Goal: Information Seeking & Learning: Learn about a topic

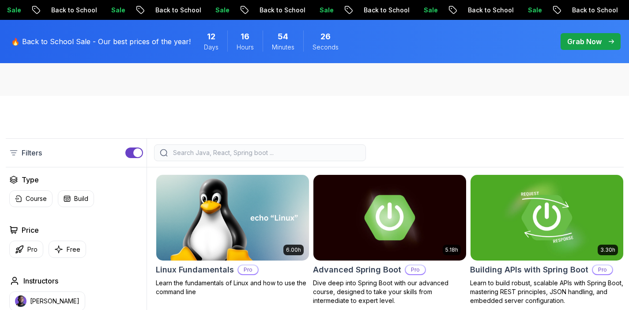
click at [281, 157] on div at bounding box center [260, 152] width 212 height 17
click at [276, 155] on input "search" at bounding box center [265, 152] width 189 height 9
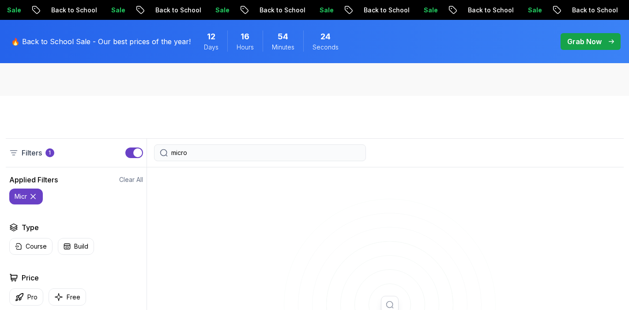
type input "micros"
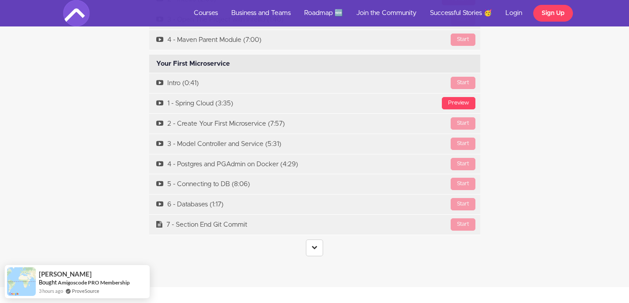
scroll to position [2643, 0]
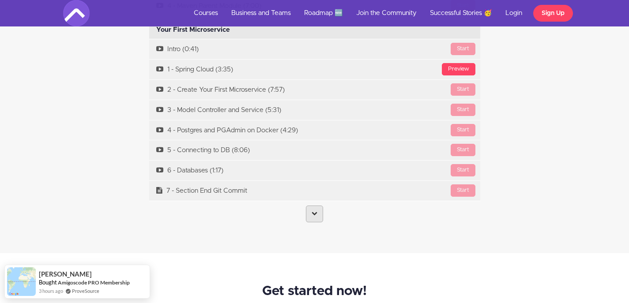
click at [310, 206] on link at bounding box center [314, 214] width 17 height 17
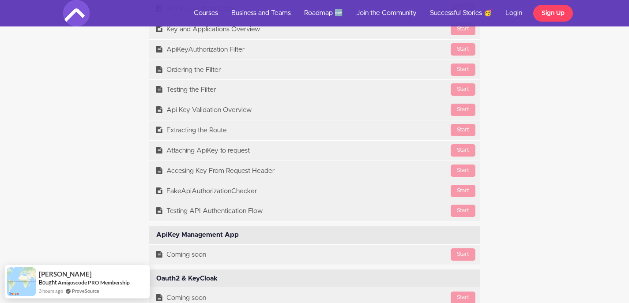
scroll to position [6388, 0]
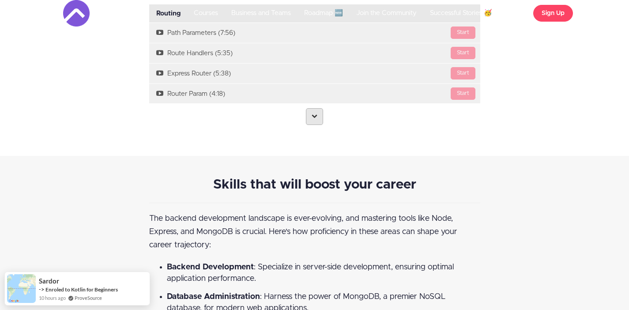
click at [311, 116] on icon at bounding box center [314, 116] width 6 height 6
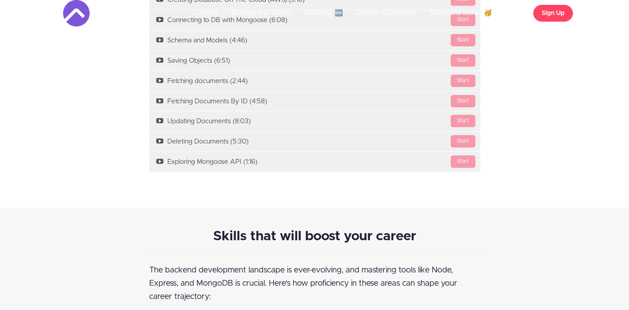
scroll to position [1308, 0]
